Goal: Transaction & Acquisition: Purchase product/service

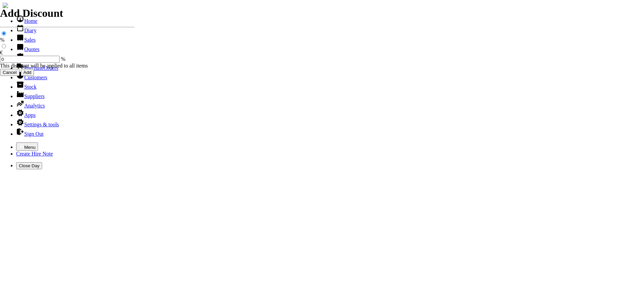
select select "HO"
click at [19, 144] on icon "button" at bounding box center [21, 146] width 5 height 5
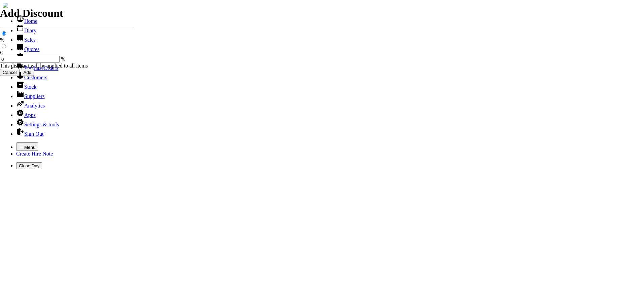
click at [22, 43] on link "Sales" at bounding box center [26, 40] width 20 height 6
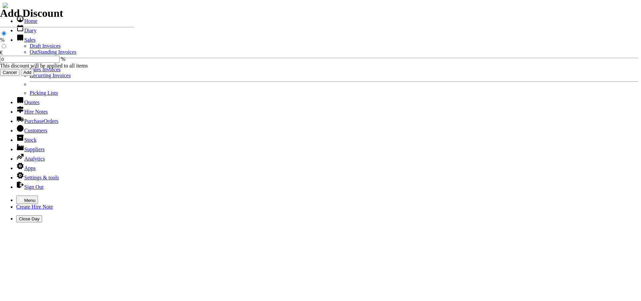
click at [30, 72] on link "Sales Invoices" at bounding box center [45, 70] width 31 height 6
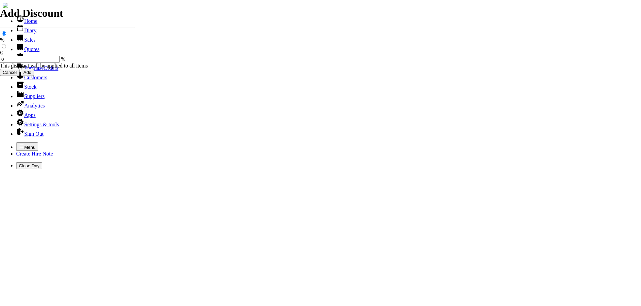
select select "HO"
type input "CMD"
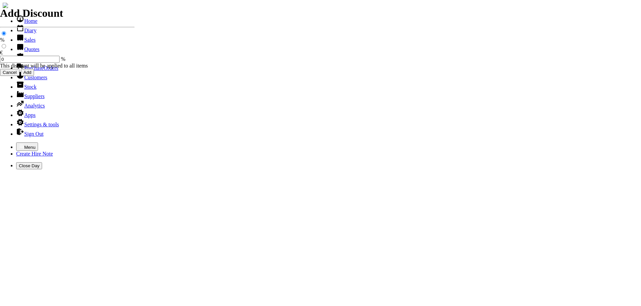
type input "SIMON"
type input "Repairs"
select select "2"
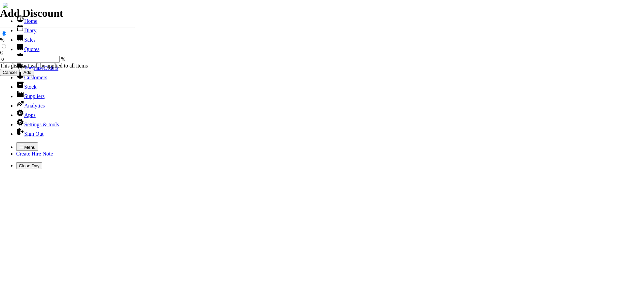
type input "Repairs TO 14" HUSKY CONSAW"
type textarea "Nature of Repair: CLEAN CARB & TANK / CLEAN AIR FILTER / CLEAN FUEL SYSTEM / CH…"
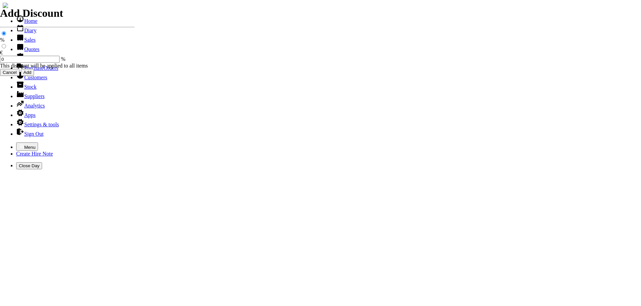
type input "67.00"
type input "Repairs"
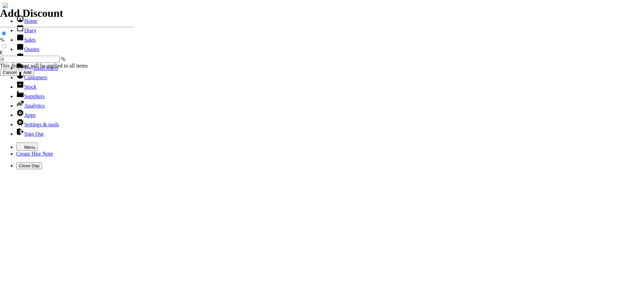
select select "2"
type input "Repairs TO 110V EXTENSION LEAD"
type textarea "Nature of Repair: REPAIRED WIRING IN PLUG & IN SOCKETS / SOLDERED WIRING / REAS…"
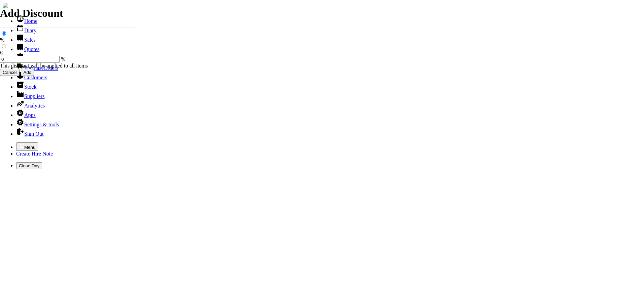
type input "30.00"
type input "2"
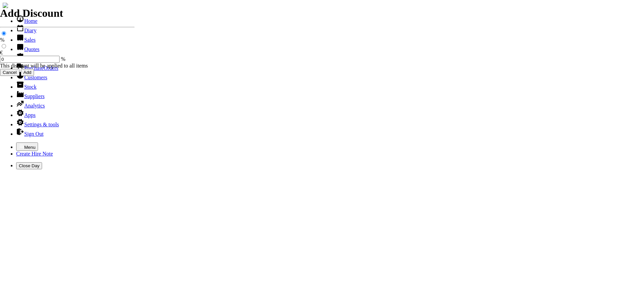
type input "101510"
type input "suppliersireland@cmdconstruction.com"
type input "NIALL FINNEGAN"
